Goal: Task Accomplishment & Management: Manage account settings

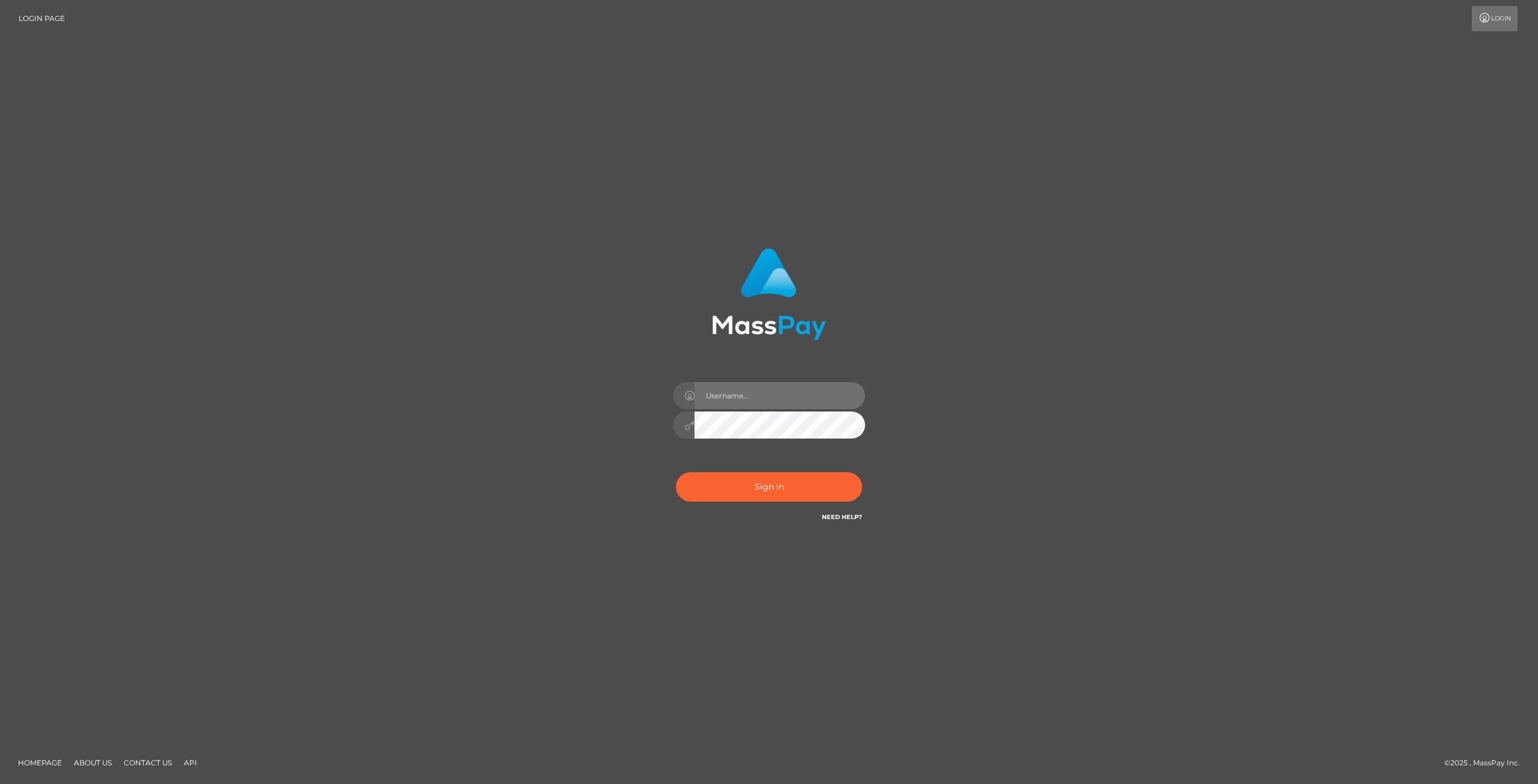
click at [767, 396] on input "text" at bounding box center [779, 395] width 170 height 27
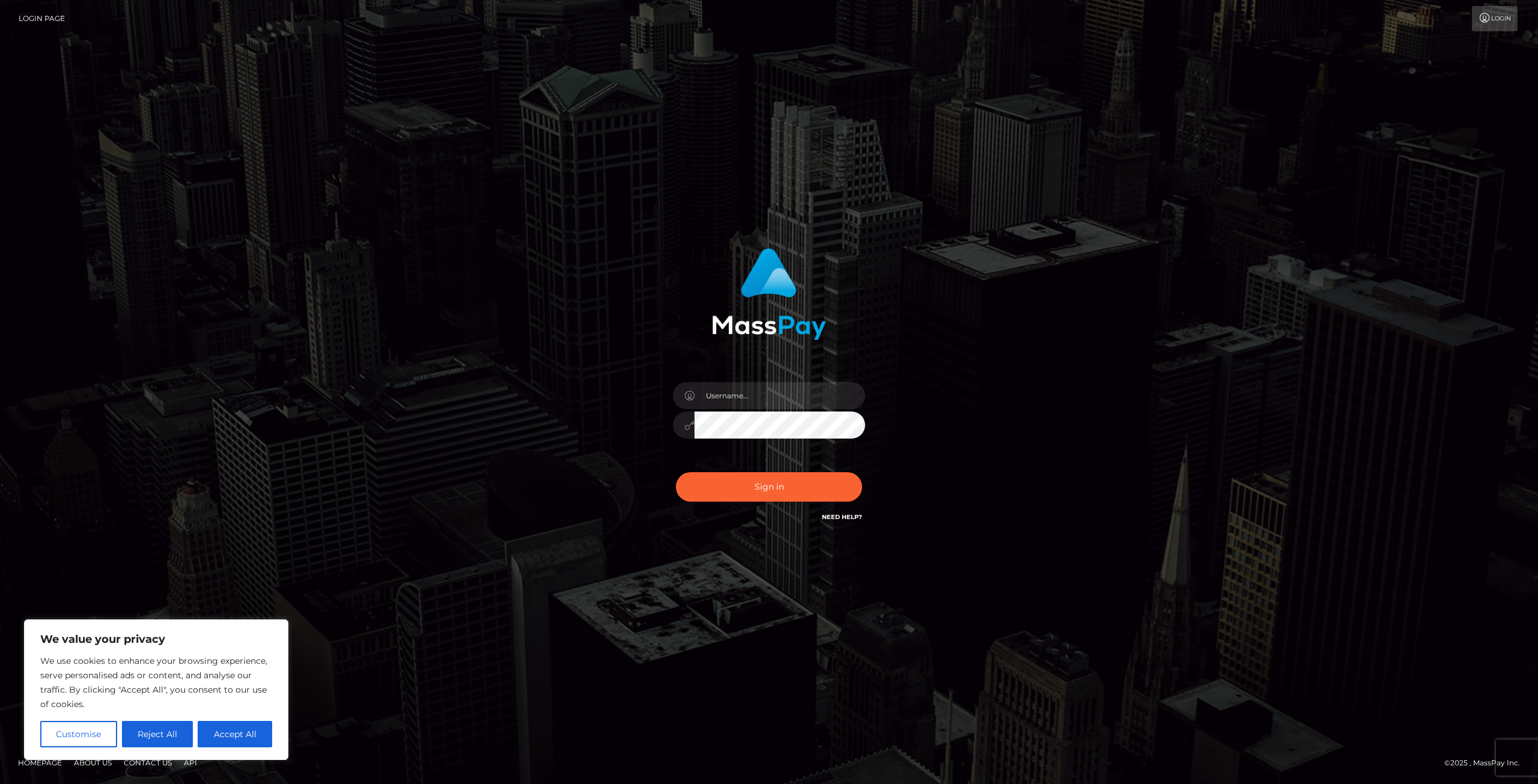
click at [1033, 363] on div "Sign in" at bounding box center [769, 392] width 685 height 306
click at [771, 396] on input "text" at bounding box center [779, 395] width 170 height 27
click at [791, 399] on input "text" at bounding box center [779, 395] width 170 height 27
type input "[EMAIL_ADDRESS][DOMAIN_NAME]"
click at [780, 482] on button "Sign in" at bounding box center [769, 487] width 186 height 29
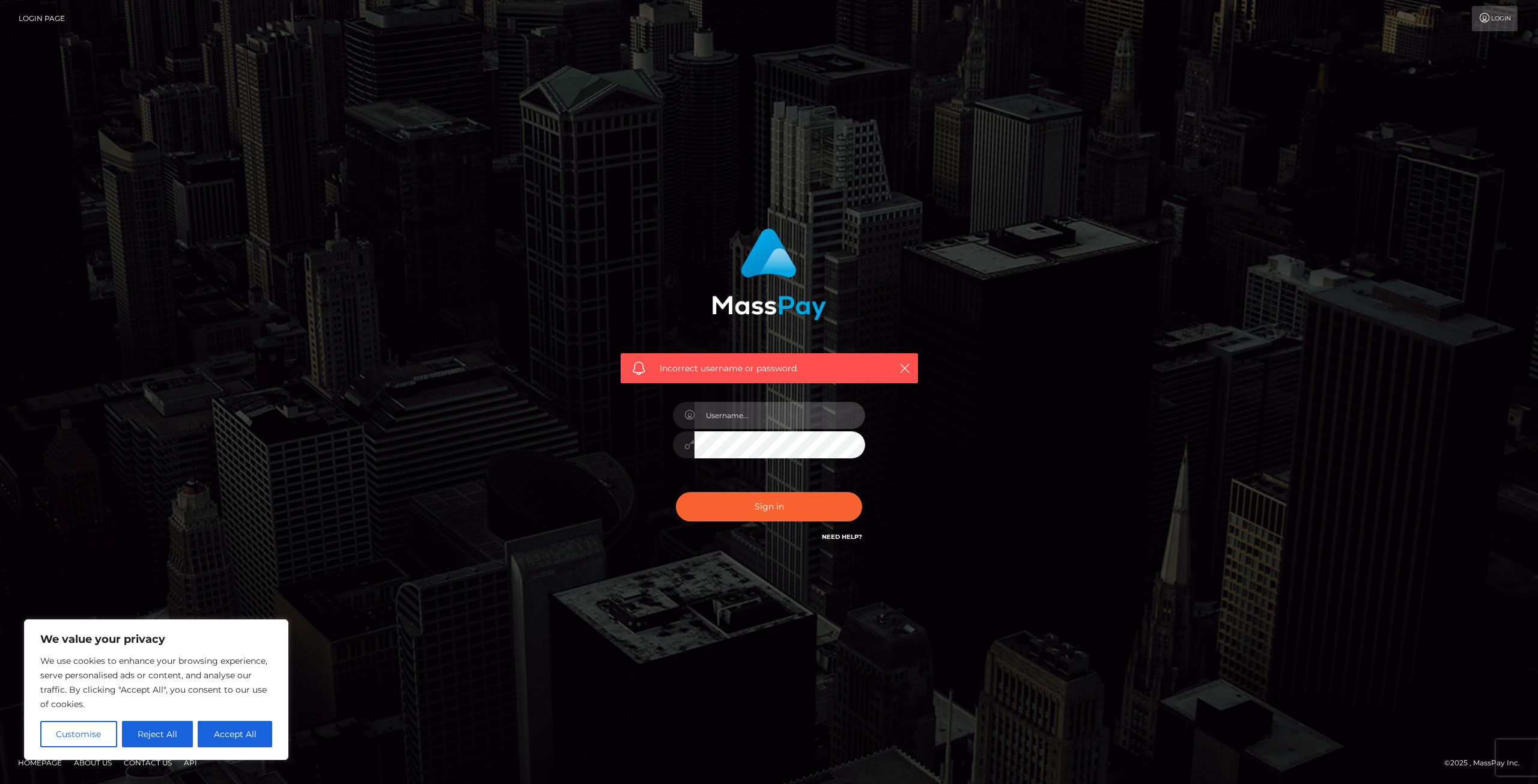
click at [823, 418] on input "text" at bounding box center [779, 415] width 170 height 27
type input "[EMAIL_ADDRESS][DOMAIN_NAME]"
